Goal: Find contact information

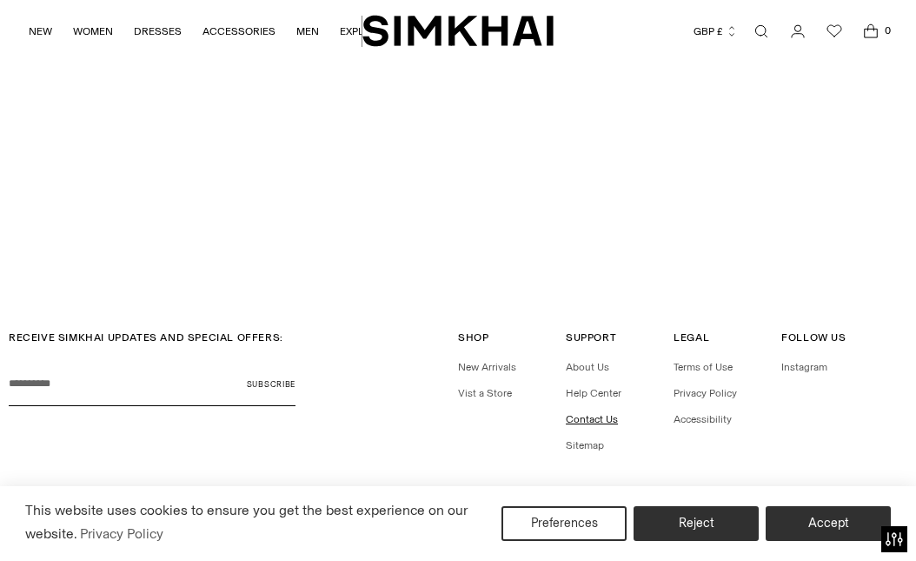
click at [597, 413] on link "Contact Us" at bounding box center [592, 419] width 52 height 12
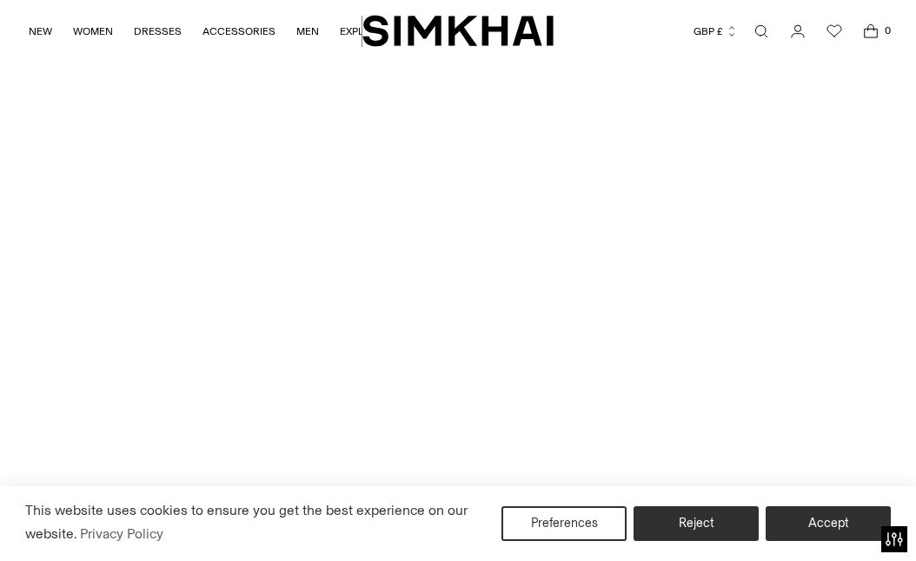
scroll to position [3401, 0]
